Goal: Use online tool/utility: Utilize a website feature to perform a specific function

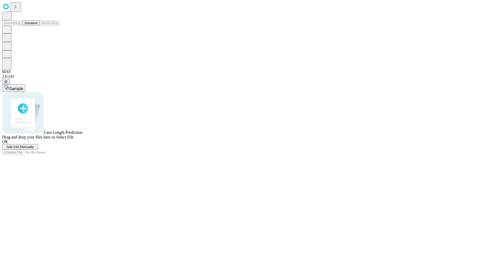
click at [38, 26] on button "Duration" at bounding box center [31, 22] width 17 height 5
click at [23, 87] on span "Sample" at bounding box center [16, 89] width 14 height 4
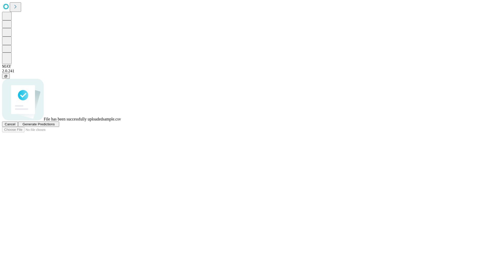
click at [55, 126] on span "Generate Predictions" at bounding box center [38, 124] width 32 height 4
